Goal: Task Accomplishment & Management: Use online tool/utility

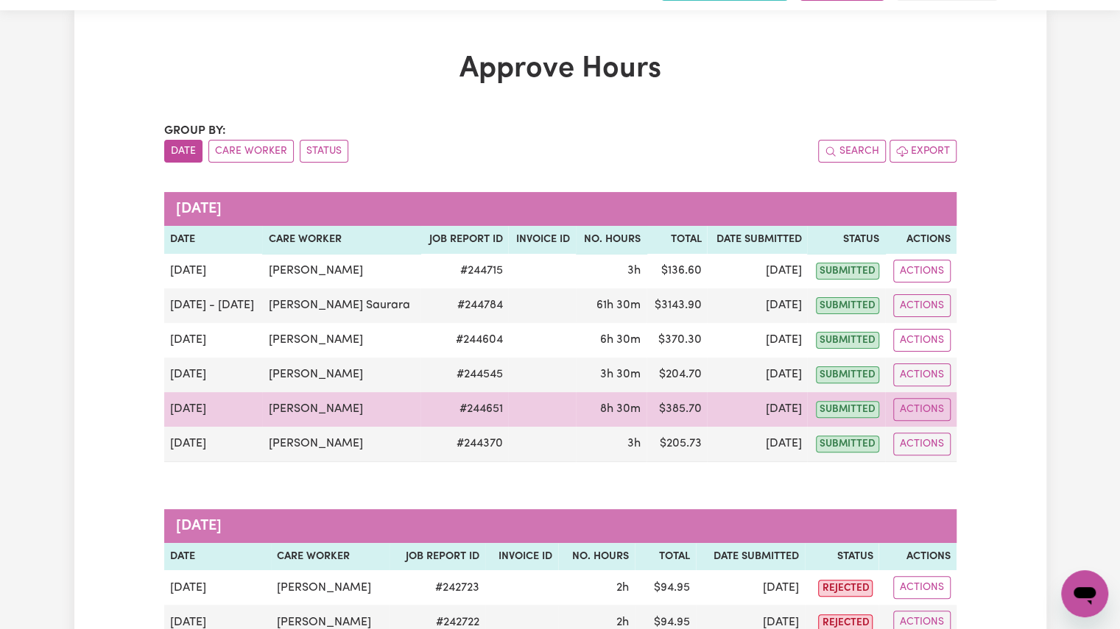
scroll to position [39, 0]
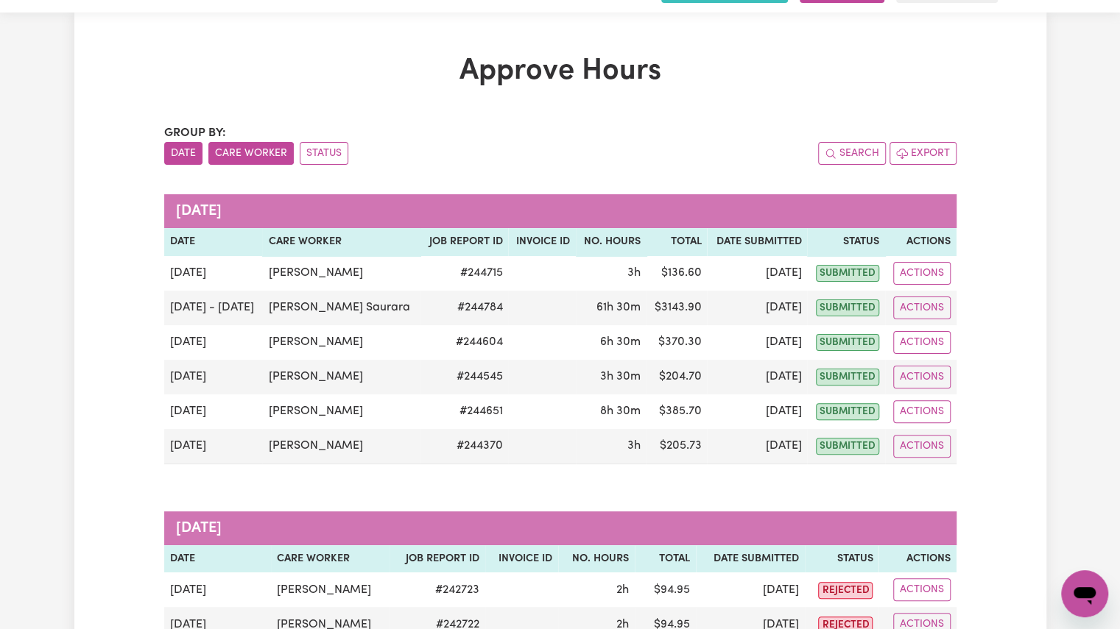
click at [246, 153] on button "Care Worker" at bounding box center [250, 153] width 85 height 23
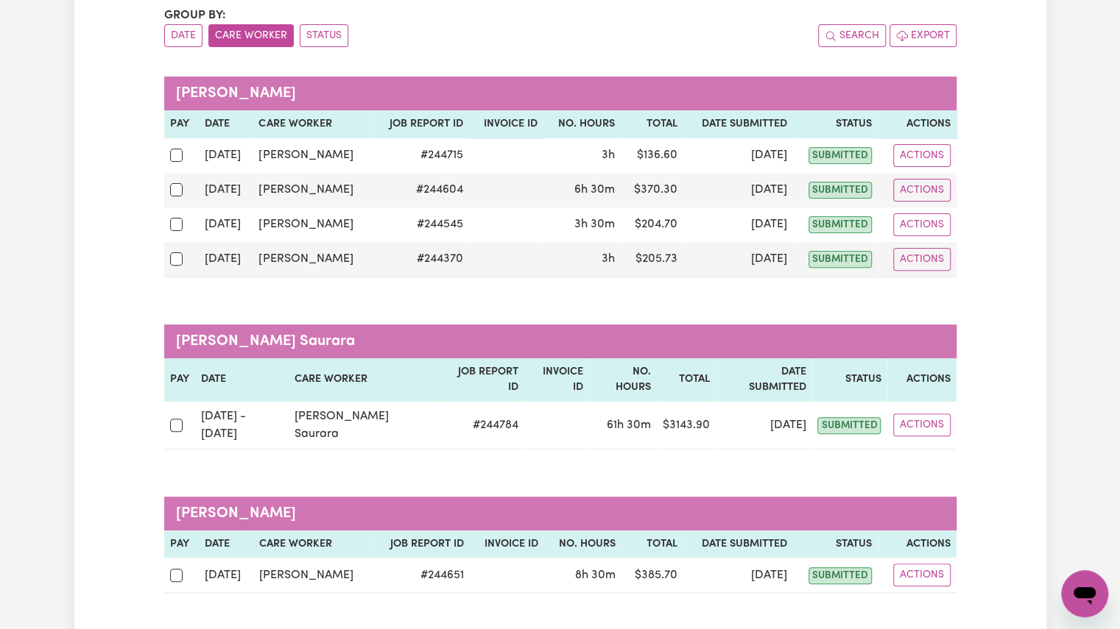
scroll to position [152, 0]
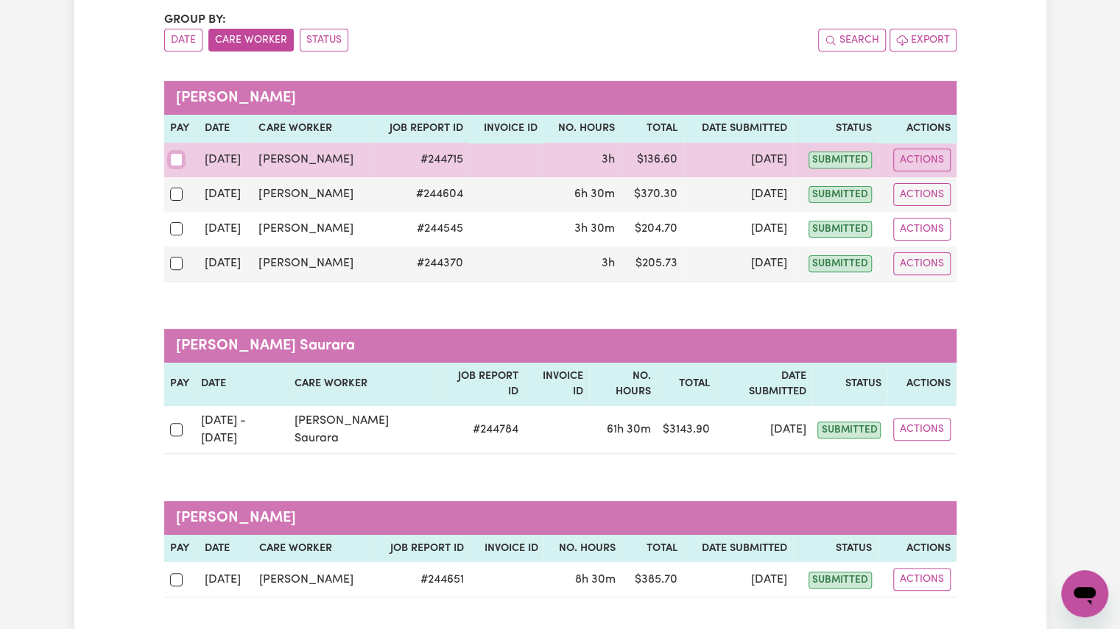
click at [173, 161] on input "checkbox" at bounding box center [176, 159] width 13 height 13
checkbox input "true"
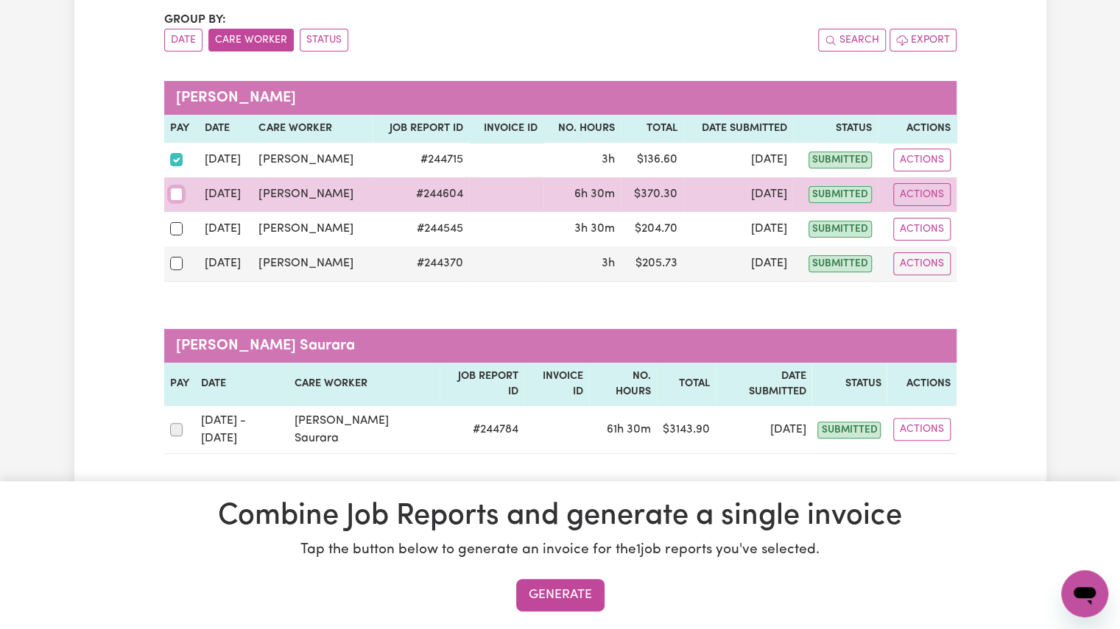
click at [172, 191] on input "checkbox" at bounding box center [176, 194] width 13 height 13
checkbox input "true"
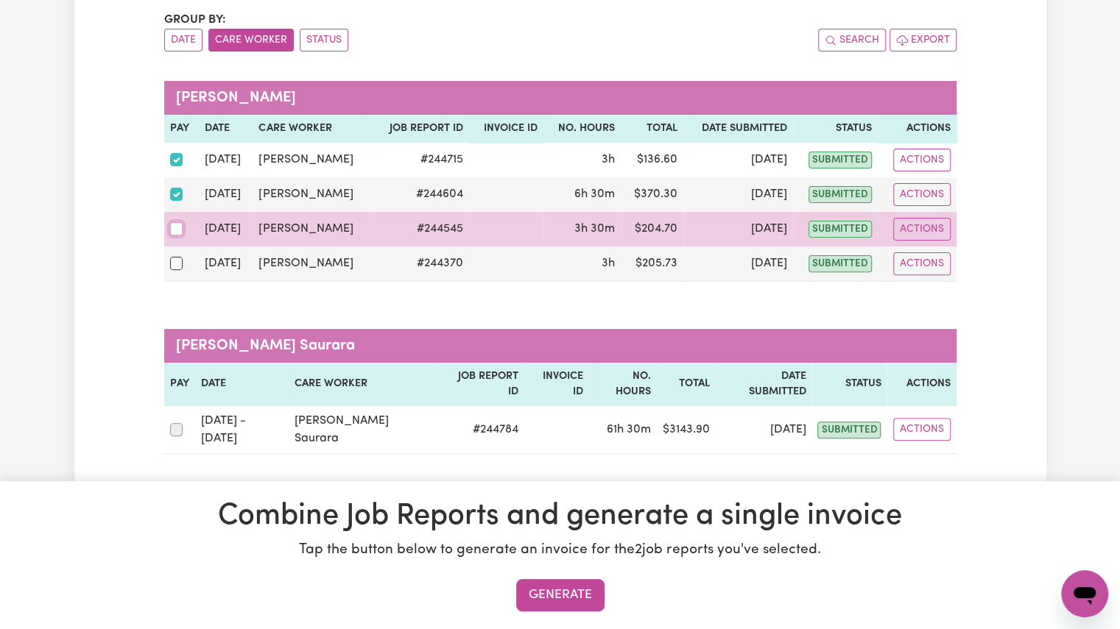
click at [177, 225] on input "checkbox" at bounding box center [176, 228] width 13 height 13
checkbox input "true"
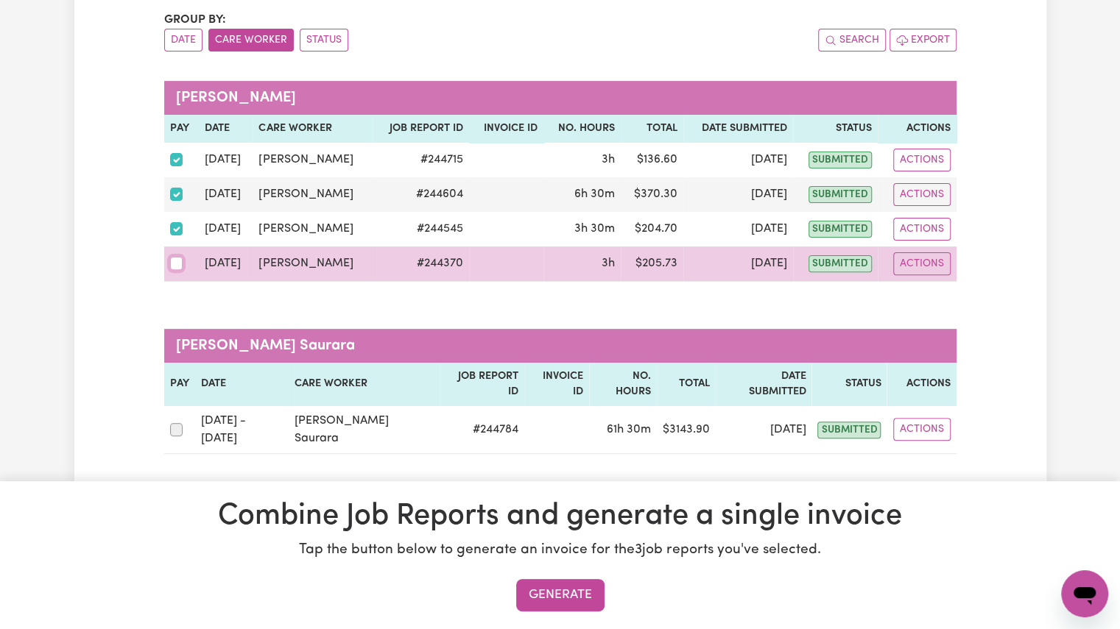
click at [174, 265] on input "checkbox" at bounding box center [176, 263] width 13 height 13
checkbox input "true"
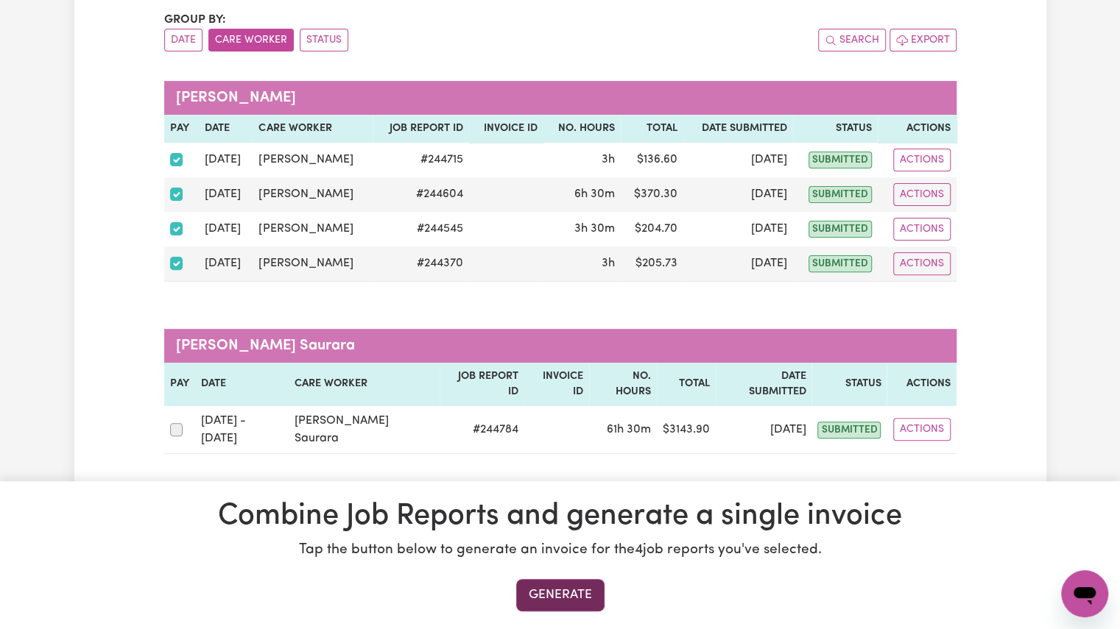
click at [548, 587] on button "Generate" at bounding box center [560, 595] width 88 height 32
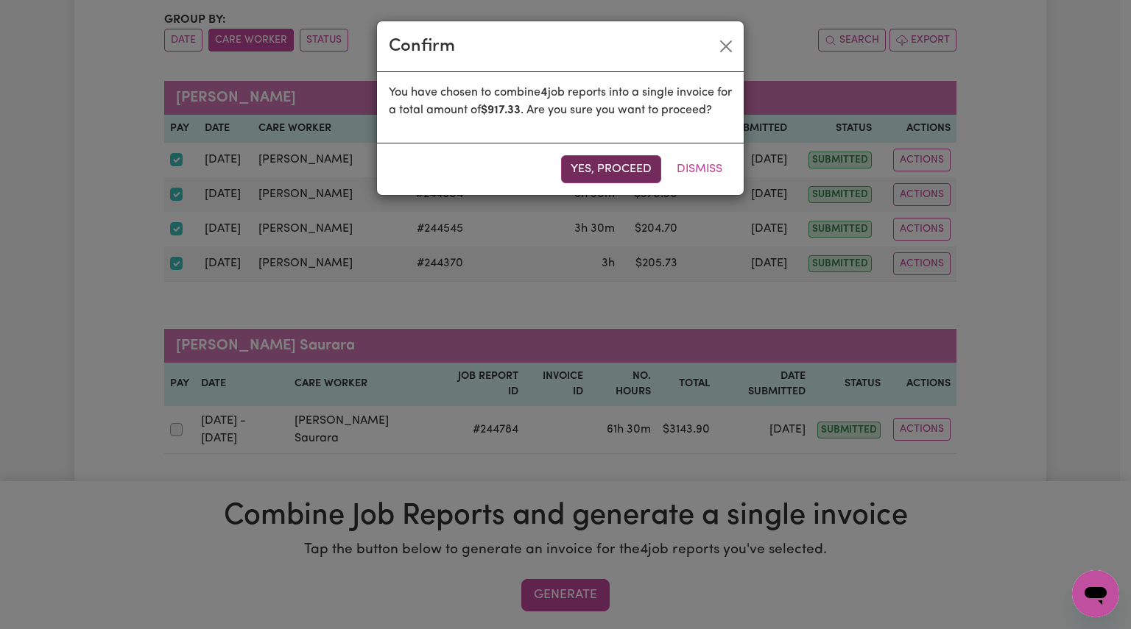
click at [615, 182] on button "Yes, proceed" at bounding box center [611, 169] width 100 height 28
